Goal: Information Seeking & Learning: Learn about a topic

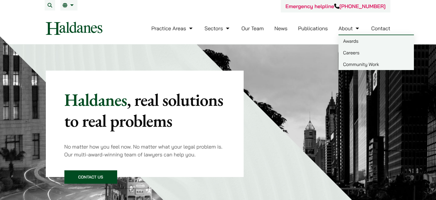
click at [352, 52] on link "Careers" at bounding box center [376, 53] width 75 height 12
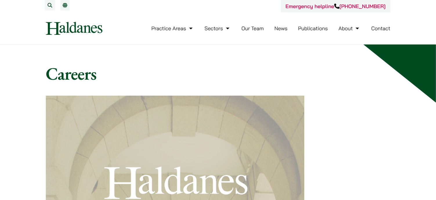
click at [306, 30] on link "Publications" at bounding box center [313, 28] width 30 height 7
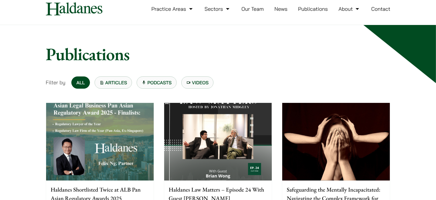
scroll to position [29, 0]
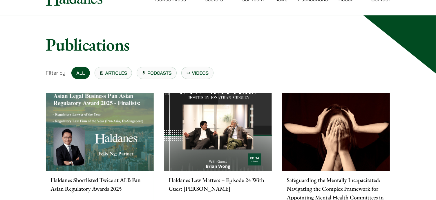
click at [308, 140] on img at bounding box center [336, 131] width 108 height 77
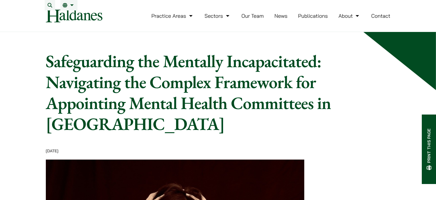
click at [307, 19] on link "Publications" at bounding box center [313, 15] width 30 height 7
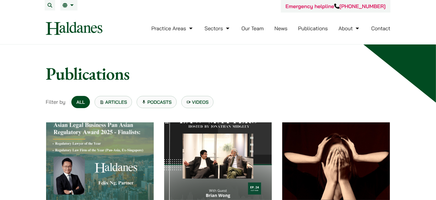
click at [137, 148] on img at bounding box center [100, 160] width 108 height 77
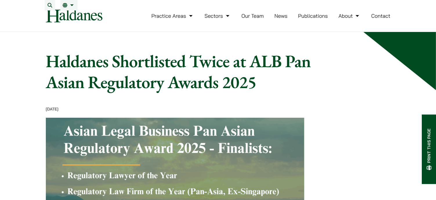
click at [310, 19] on link "Publications" at bounding box center [313, 15] width 30 height 7
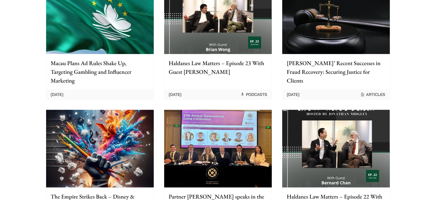
scroll to position [290, 0]
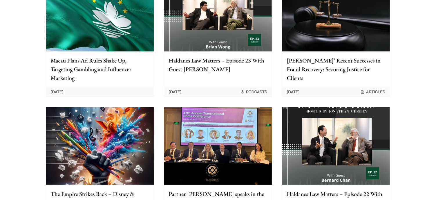
click at [120, 151] on img at bounding box center [100, 145] width 108 height 77
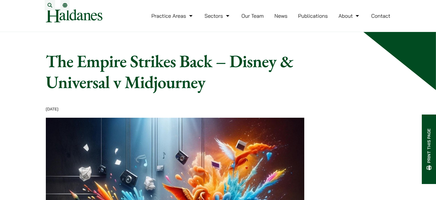
click at [282, 19] on link "News" at bounding box center [280, 15] width 13 height 7
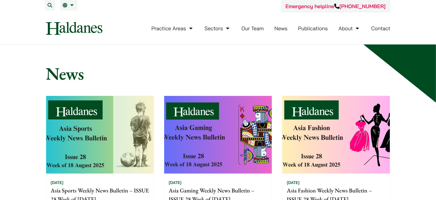
click at [113, 115] on img at bounding box center [100, 134] width 108 height 77
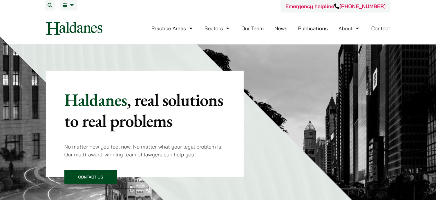
click at [314, 30] on link "Publications" at bounding box center [313, 28] width 30 height 7
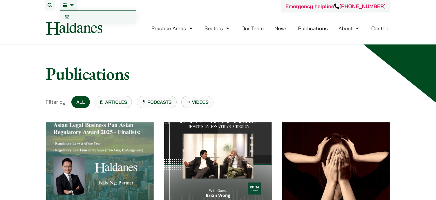
click at [73, 6] on link "EN" at bounding box center [69, 5] width 12 height 5
click at [66, 15] on span "繁" at bounding box center [67, 17] width 5 height 6
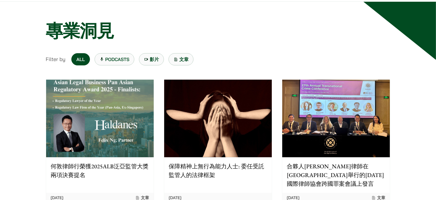
scroll to position [58, 0]
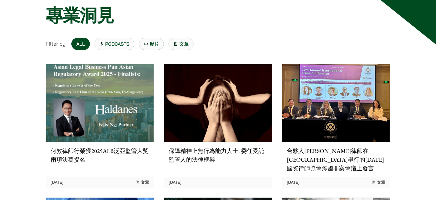
click at [247, 104] on img at bounding box center [218, 102] width 108 height 77
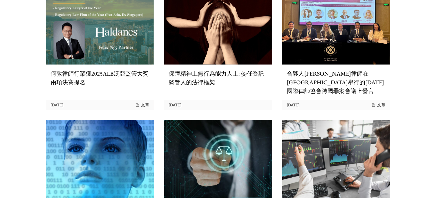
scroll to position [174, 0]
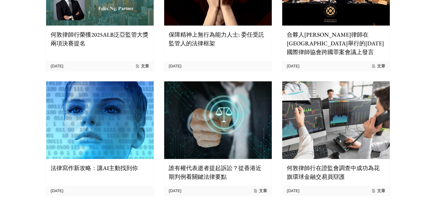
click at [250, 125] on img at bounding box center [218, 119] width 108 height 77
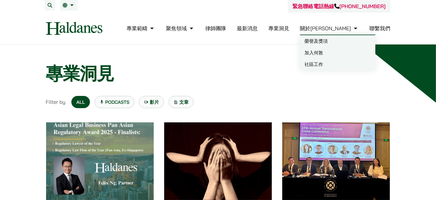
click at [346, 52] on link "加入何敦" at bounding box center [337, 53] width 75 height 12
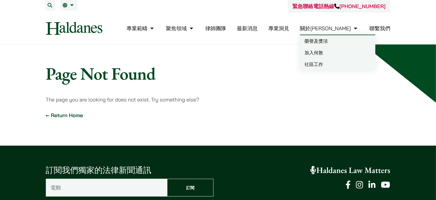
click at [347, 40] on link "榮譽及獎項" at bounding box center [337, 41] width 75 height 12
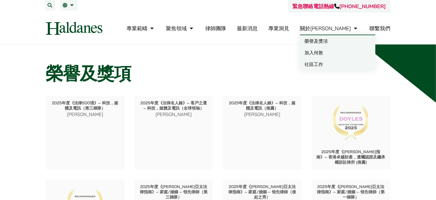
click at [356, 28] on link "關於[PERSON_NAME]" at bounding box center [329, 28] width 59 height 7
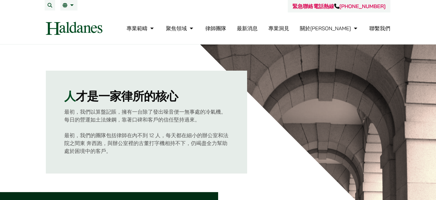
click at [80, 30] on img at bounding box center [74, 28] width 57 height 13
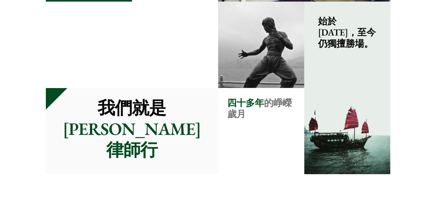
scroll to position [580, 0]
